Goal: Transaction & Acquisition: Book appointment/travel/reservation

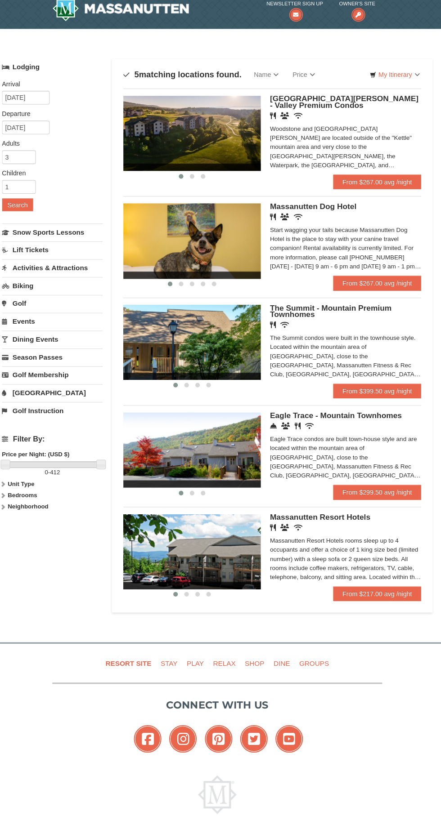
scroll to position [5, 0]
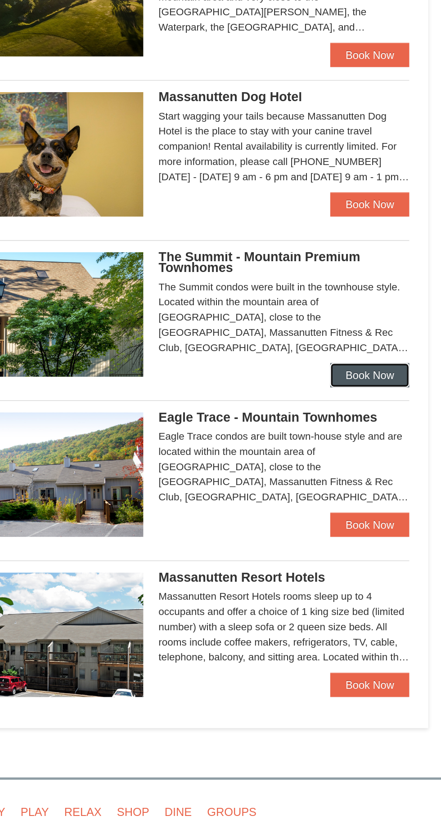
click at [397, 370] on link "Book Now" at bounding box center [397, 367] width 47 height 14
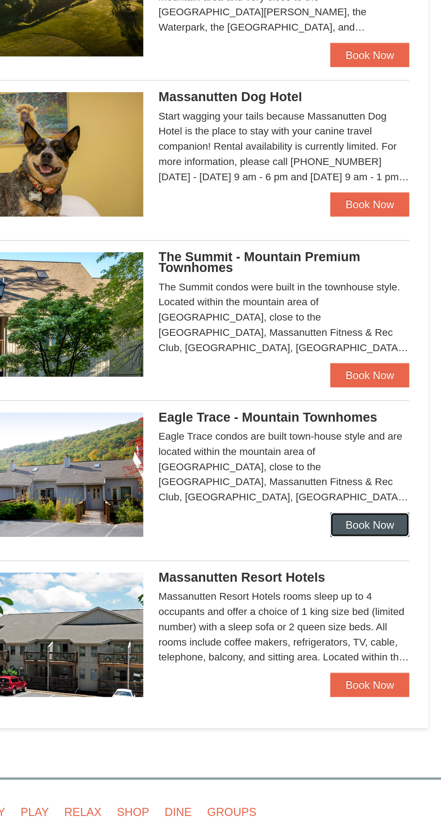
click at [398, 457] on link "Book Now" at bounding box center [397, 455] width 47 height 14
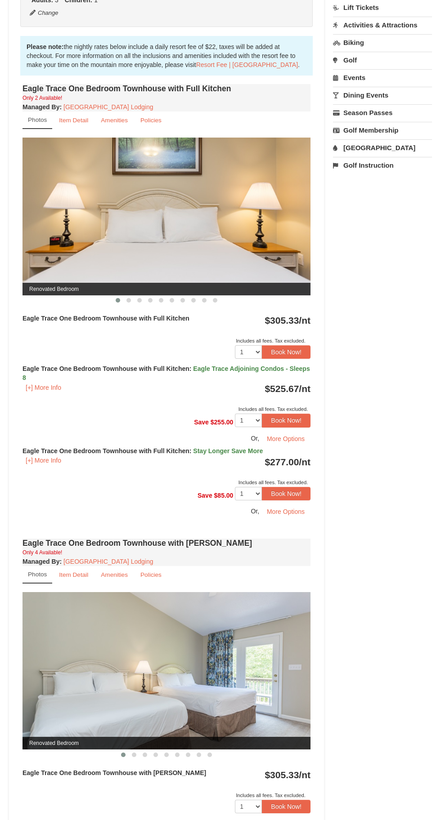
scroll to position [281, 0]
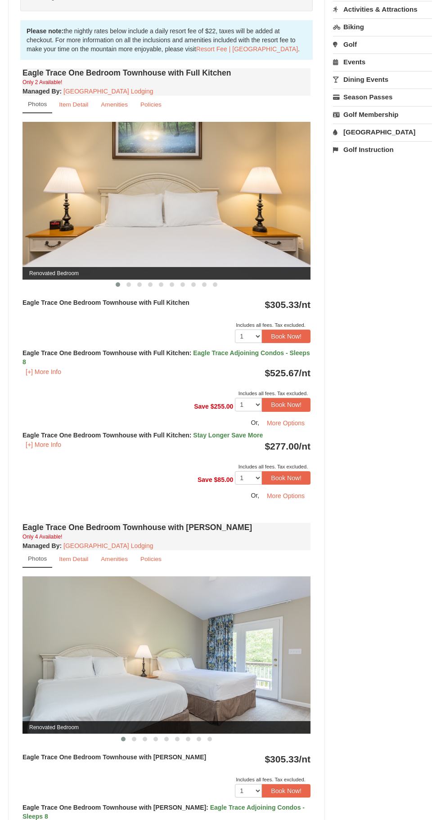
click at [371, 583] on div "Book from $277! 1822 Resort Drive, Massanutten, VA Availability Amenities Polic…" at bounding box center [220, 489] width 423 height 1351
